Goal: Task Accomplishment & Management: Complete application form

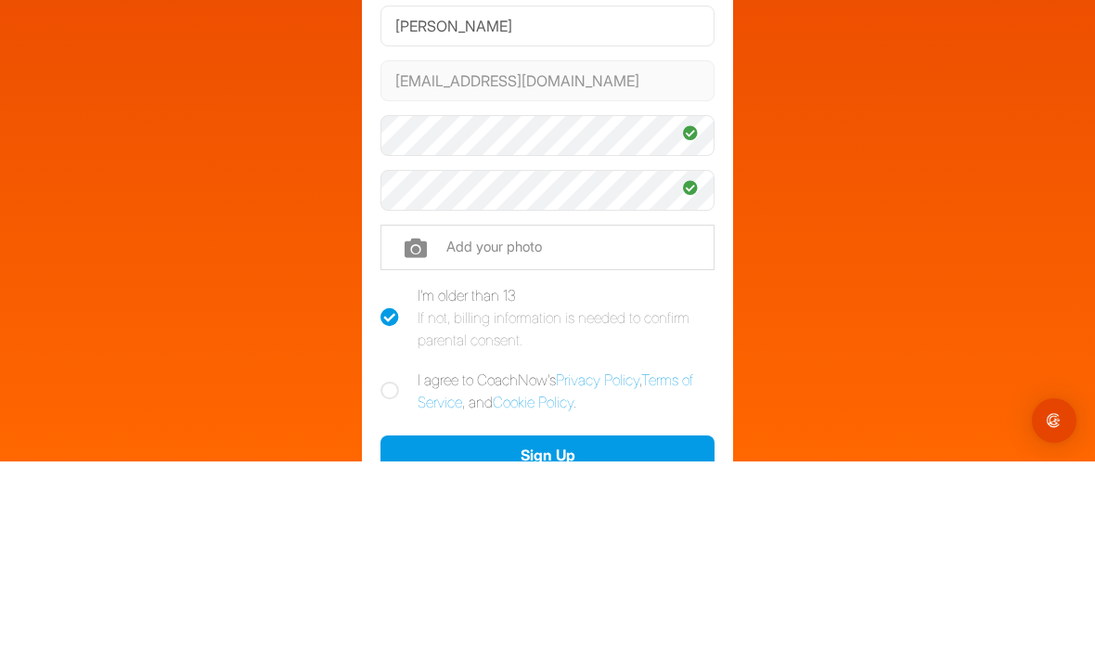
scroll to position [59, 0]
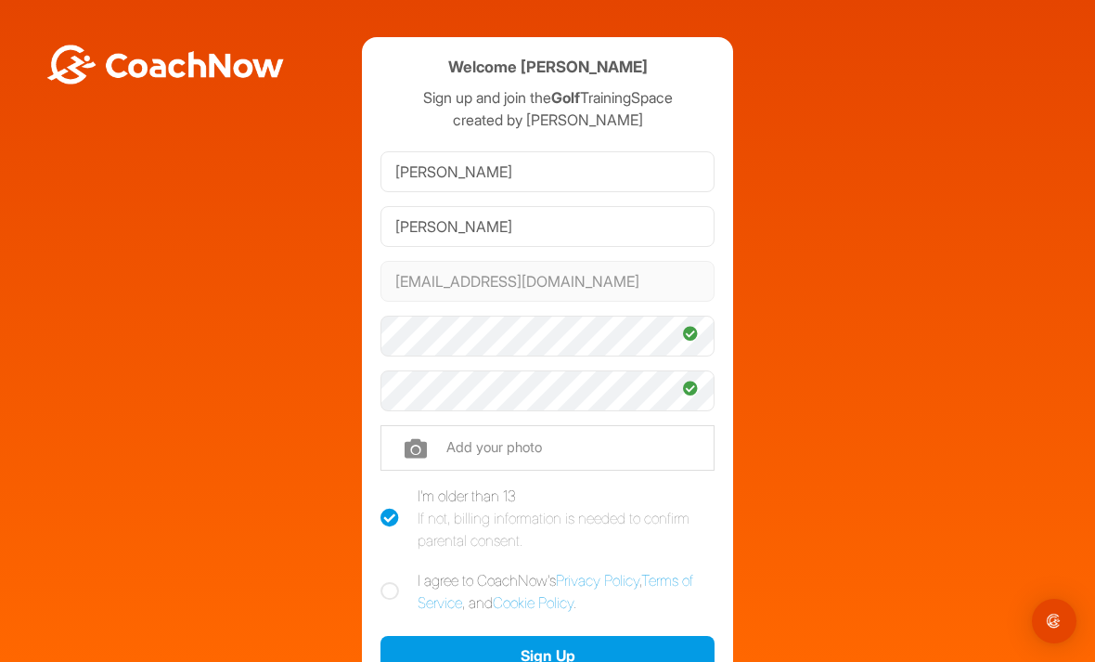
click at [414, 425] on input "file" at bounding box center [547, 447] width 334 height 45
type input "C:\fakepath\IMG_1229.jpeg"
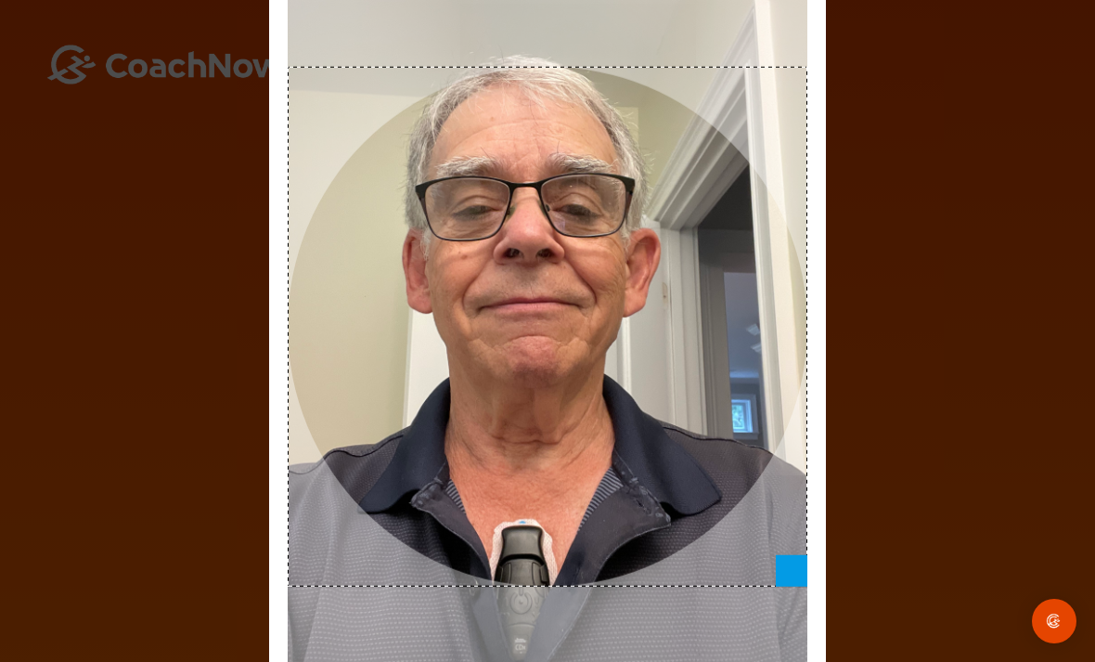
click at [135, 270] on div "Adjust Your Picture ✕ Set Picture Cancel" at bounding box center [547, 331] width 1095 height 662
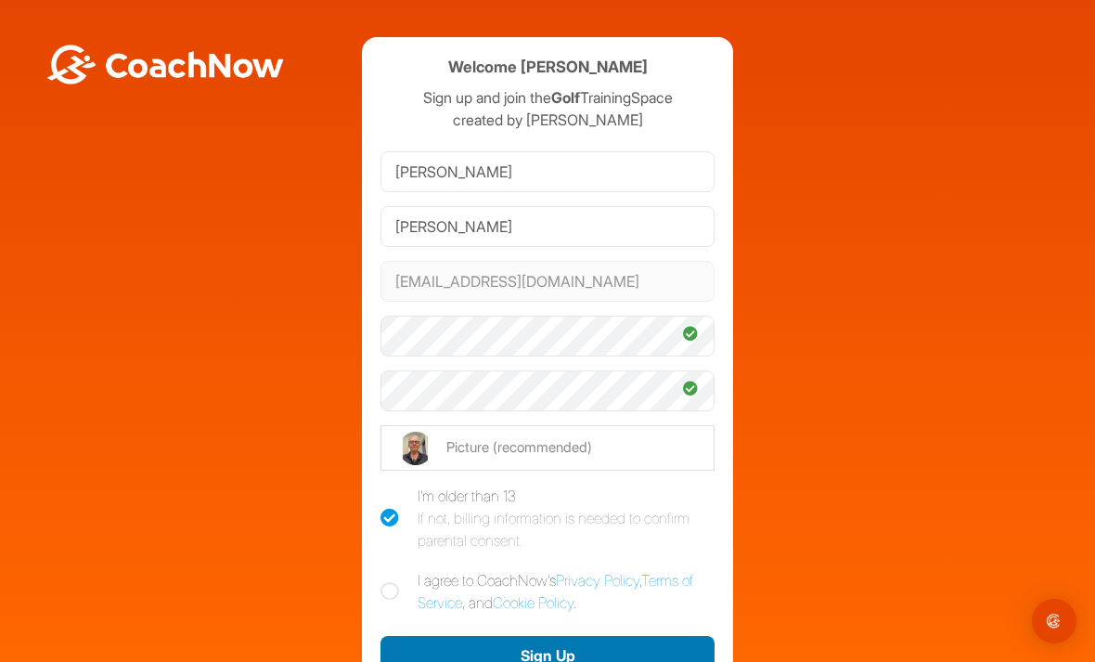
click at [461, 636] on button "Sign Up" at bounding box center [547, 656] width 334 height 40
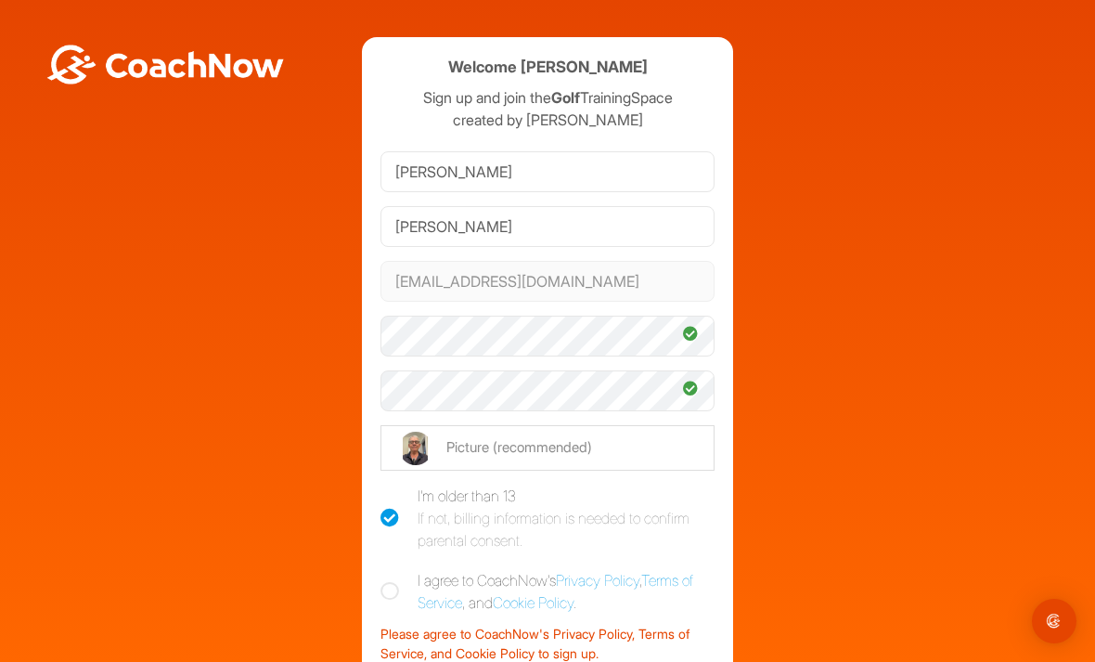
click at [398, 569] on label "I agree to CoachNow's Privacy Policy , Terms of Service , and Cookie Policy ." at bounding box center [547, 591] width 334 height 45
click at [392, 569] on input "I agree to CoachNow's Privacy Policy , Terms of Service , and Cookie Policy ." at bounding box center [386, 575] width 12 height 12
checkbox input "true"
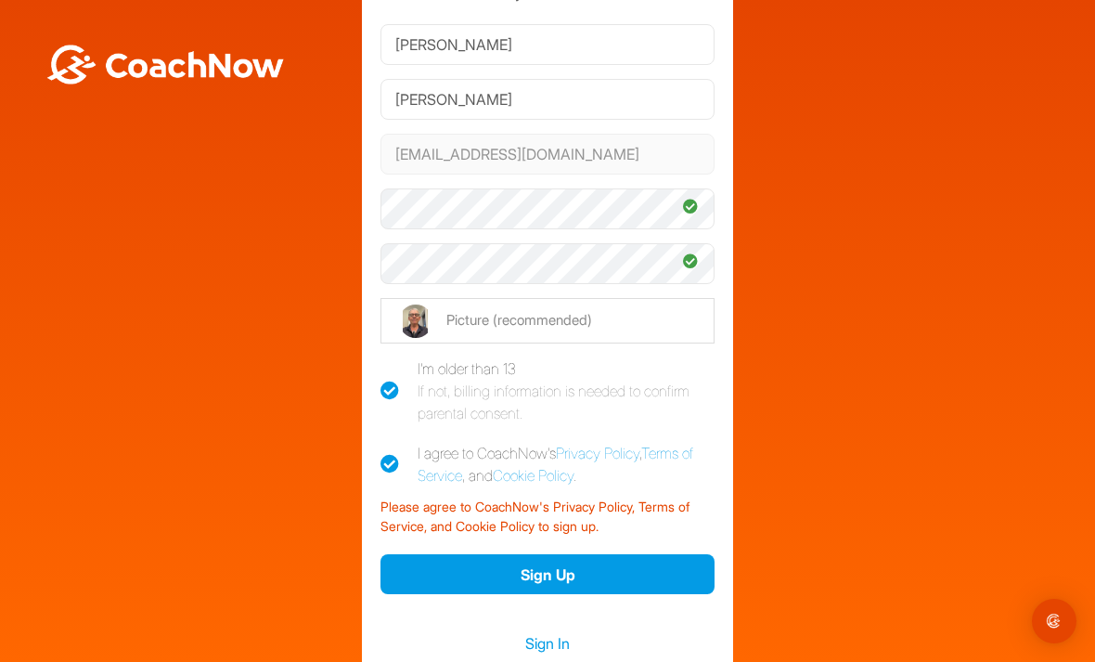
scroll to position [131, 0]
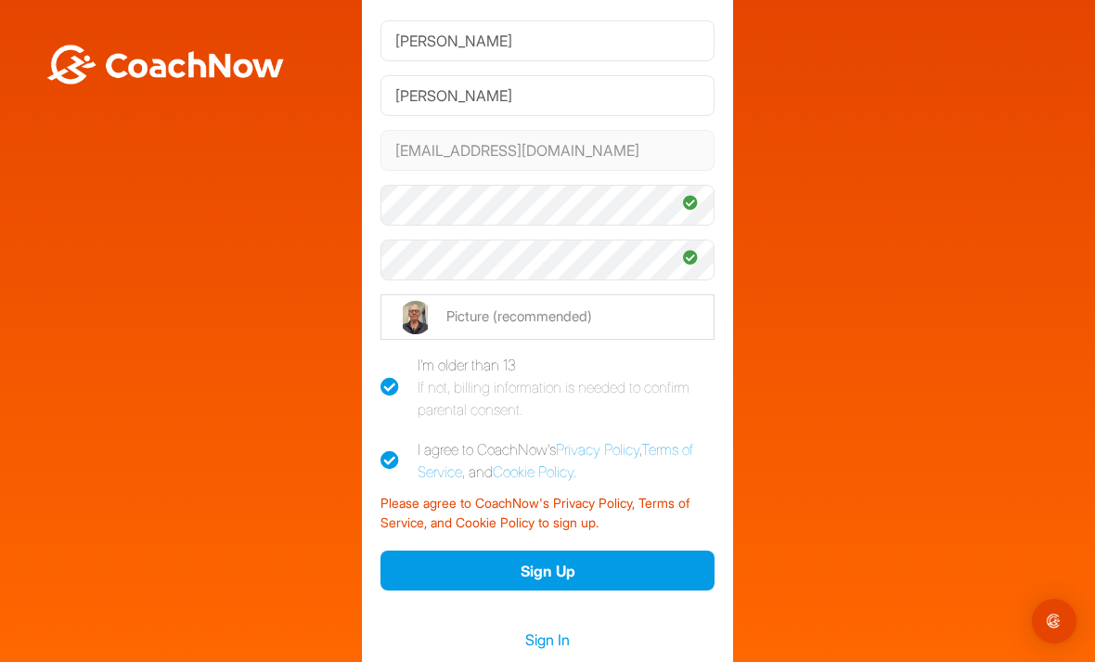
click at [504, 550] on button "Sign Up" at bounding box center [547, 570] width 334 height 40
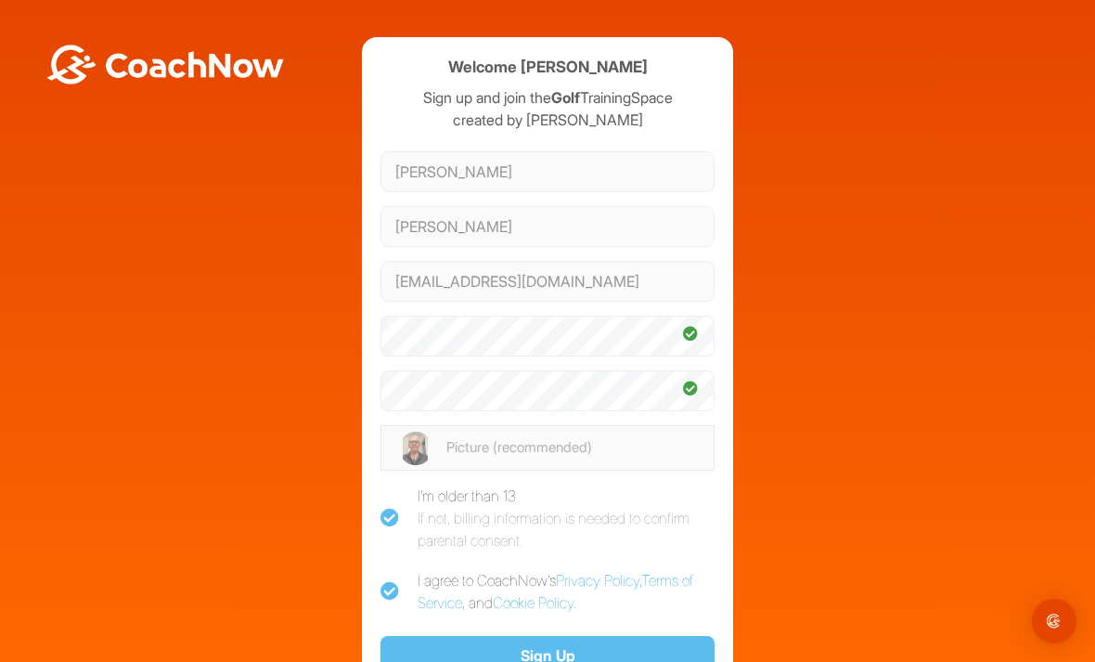
scroll to position [0, 0]
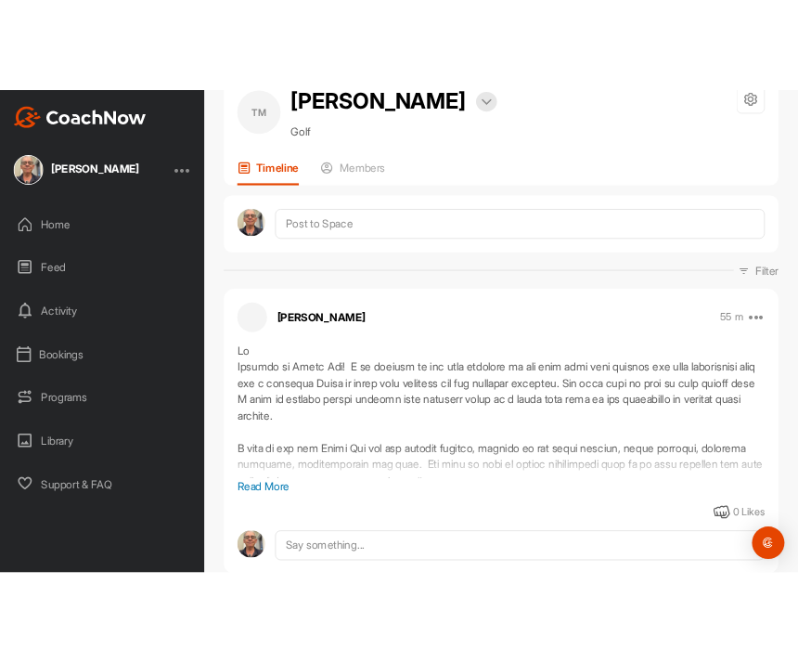
scroll to position [61, 0]
